Goal: Check status: Check status

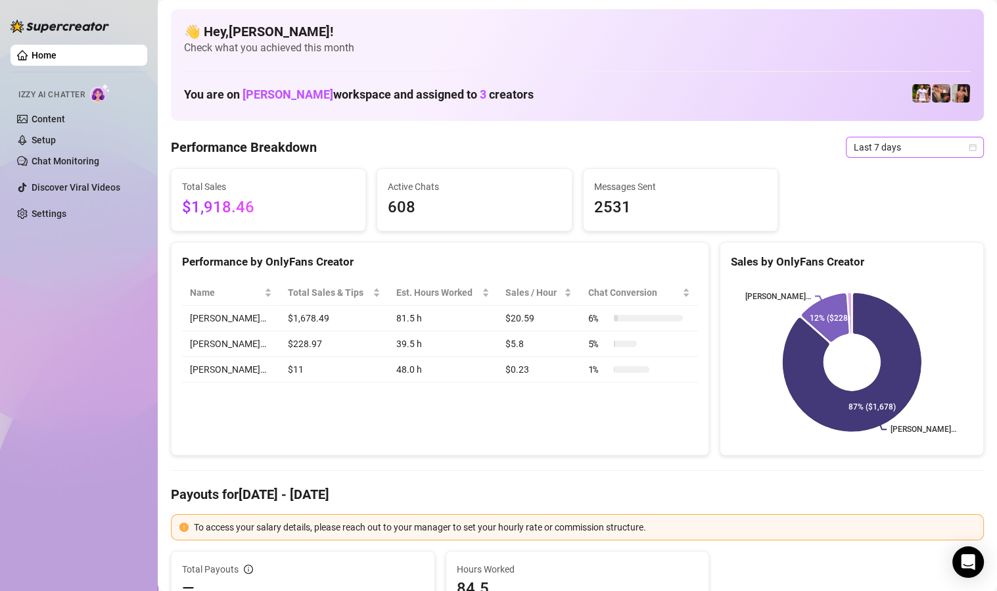
click at [893, 150] on span "Last 7 days" at bounding box center [914, 147] width 122 height 20
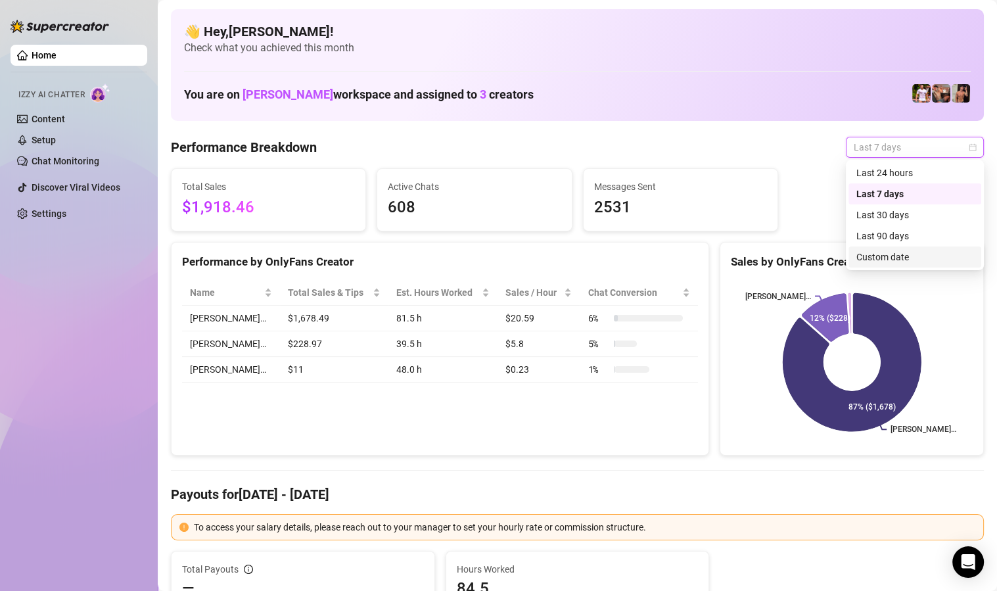
click at [893, 265] on div "Custom date" at bounding box center [914, 256] width 133 height 21
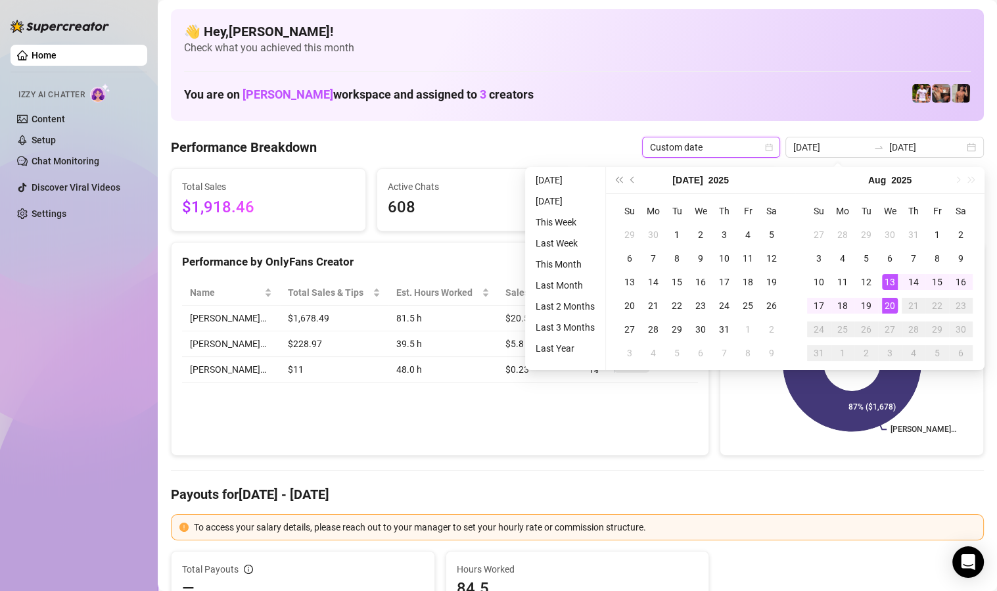
type input "[DATE]"
click at [891, 306] on div "20" at bounding box center [890, 306] width 16 height 16
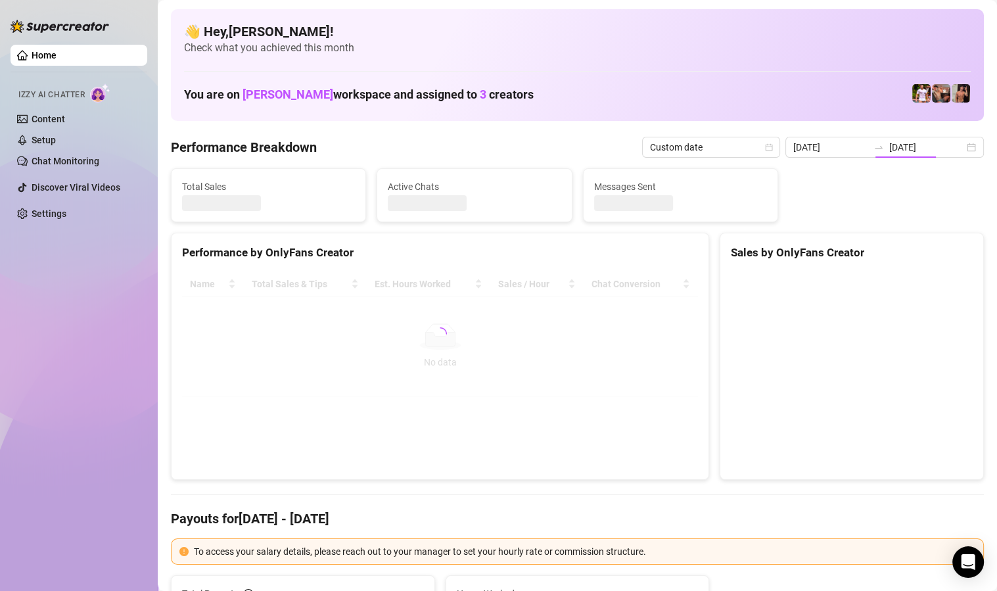
type input "[DATE]"
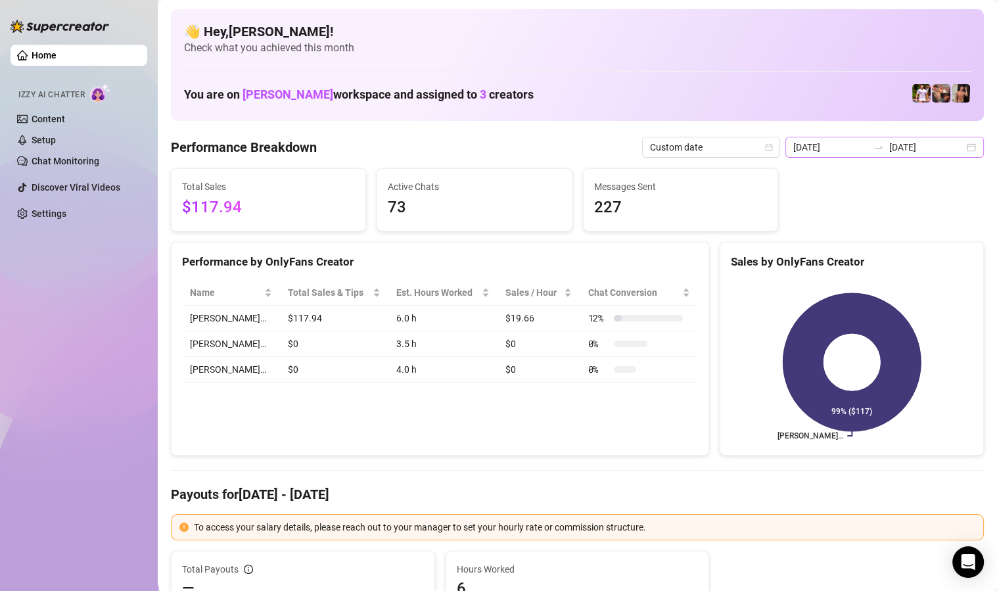
click at [971, 145] on div "[DATE] [DATE]" at bounding box center [884, 147] width 198 height 21
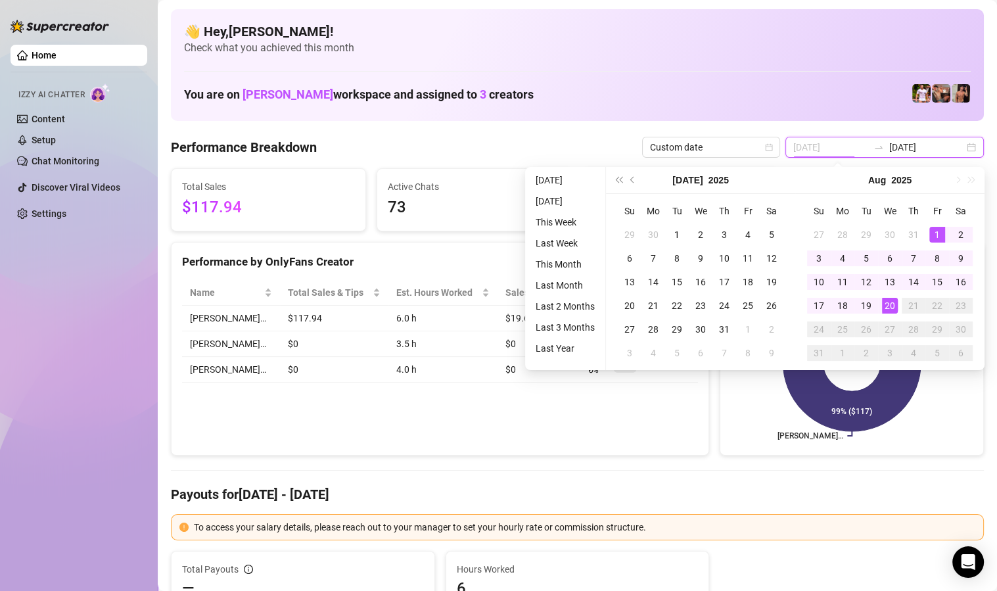
type input "[DATE]"
click at [934, 234] on div "1" at bounding box center [937, 235] width 16 height 16
type input "[DATE]"
click at [888, 306] on div "20" at bounding box center [890, 306] width 16 height 16
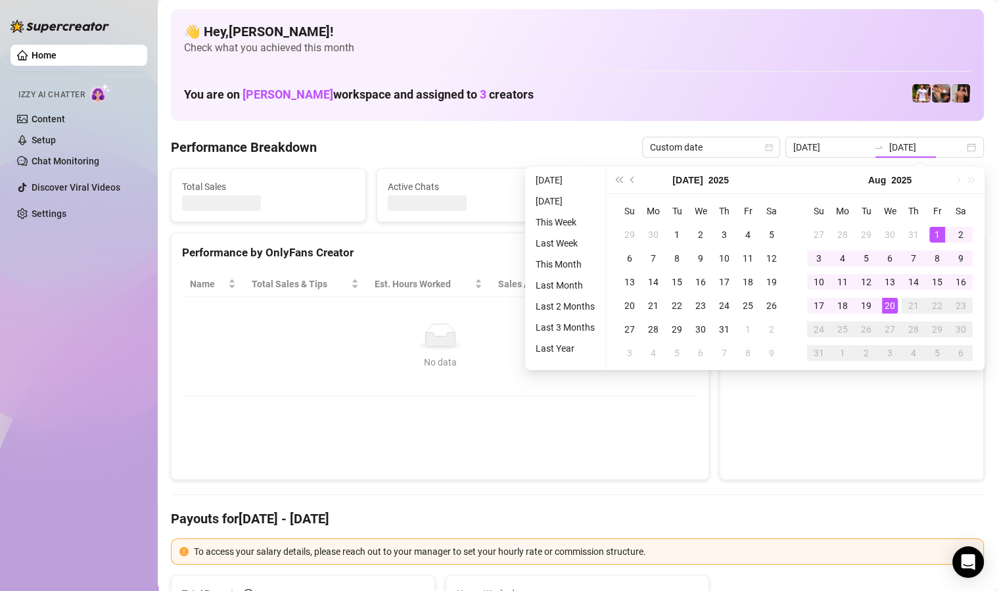
type input "[DATE]"
